Goal: Use online tool/utility: Use online tool/utility

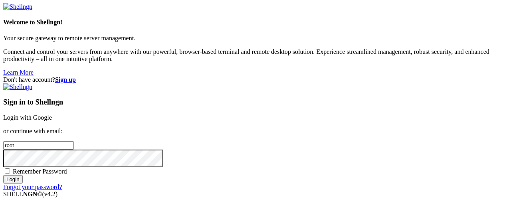
click at [52, 114] on link "Login with Google" at bounding box center [27, 117] width 49 height 7
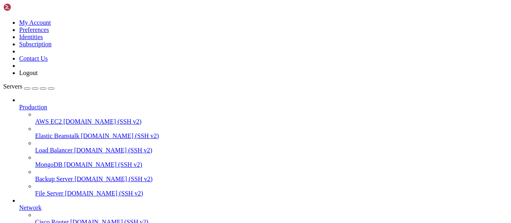
scroll to position [162, 0]
drag, startPoint x: 121, startPoint y: 635, endPoint x: 72, endPoint y: 637, distance: 49.6
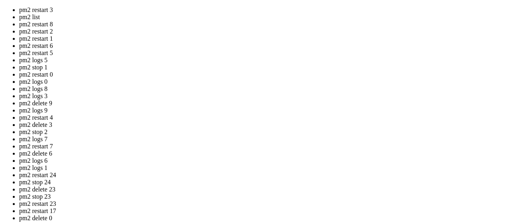
drag, startPoint x: 230, startPoint y: 121, endPoint x: 236, endPoint y: 129, distance: 10.0
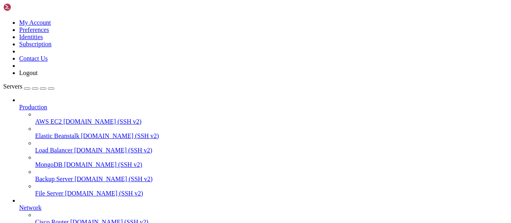
scroll to position [87, 0]
